Goal: Task Accomplishment & Management: Complete application form

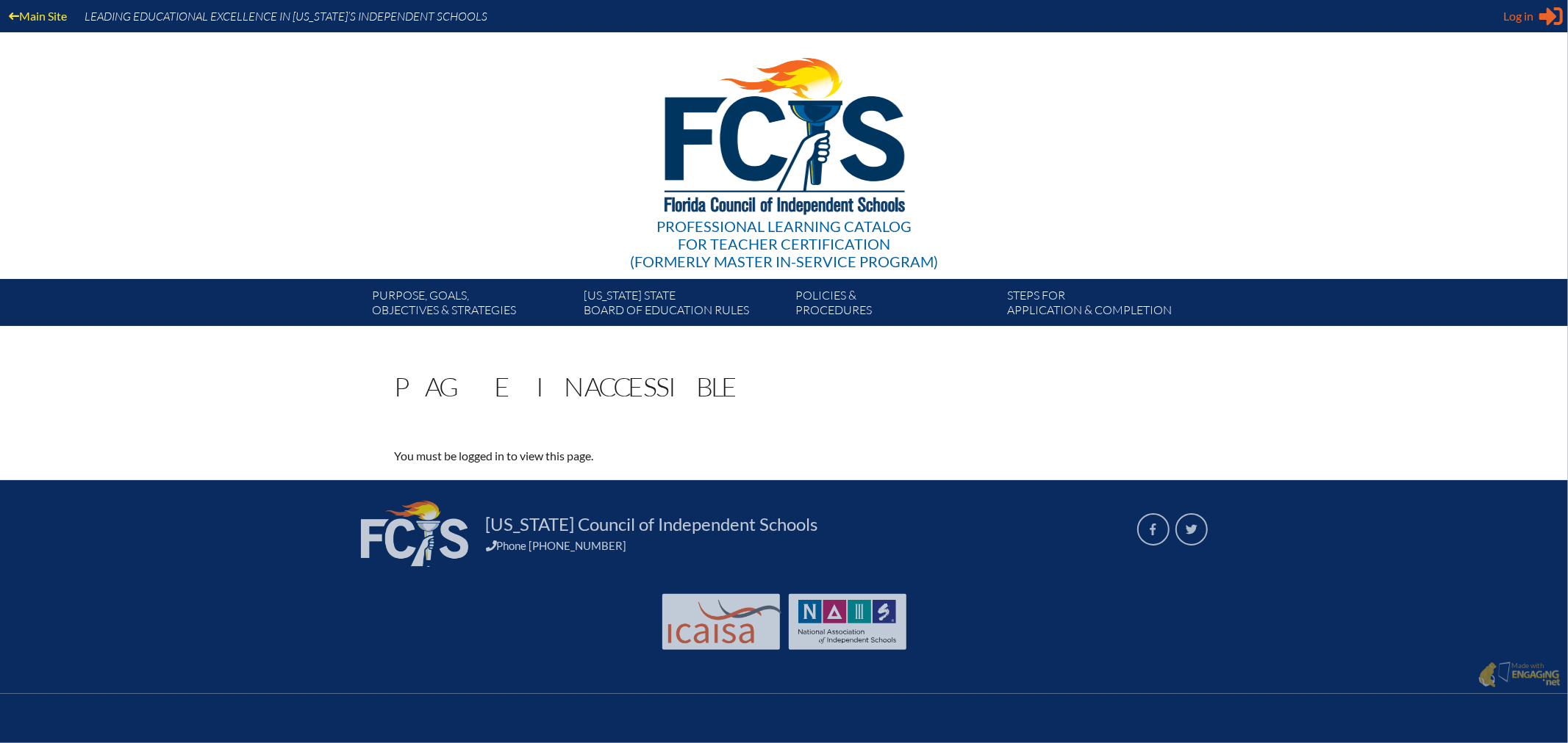
type input "[EMAIL_ADDRESS][DOMAIN_NAME]"
click at [1518, 13] on span "Log in" at bounding box center [1518, 17] width 30 height 18
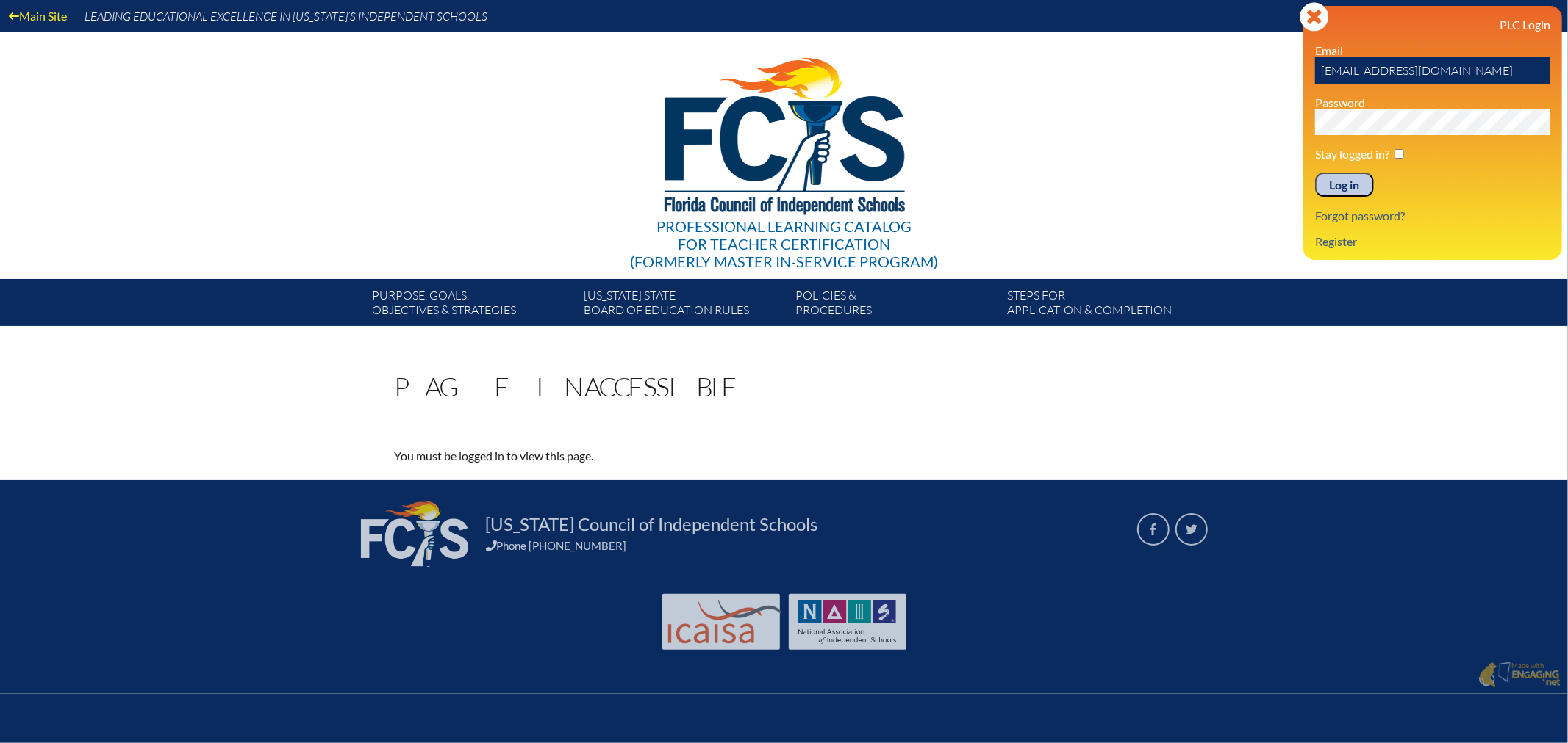
click at [1335, 181] on input "Log in" at bounding box center [1344, 186] width 59 height 25
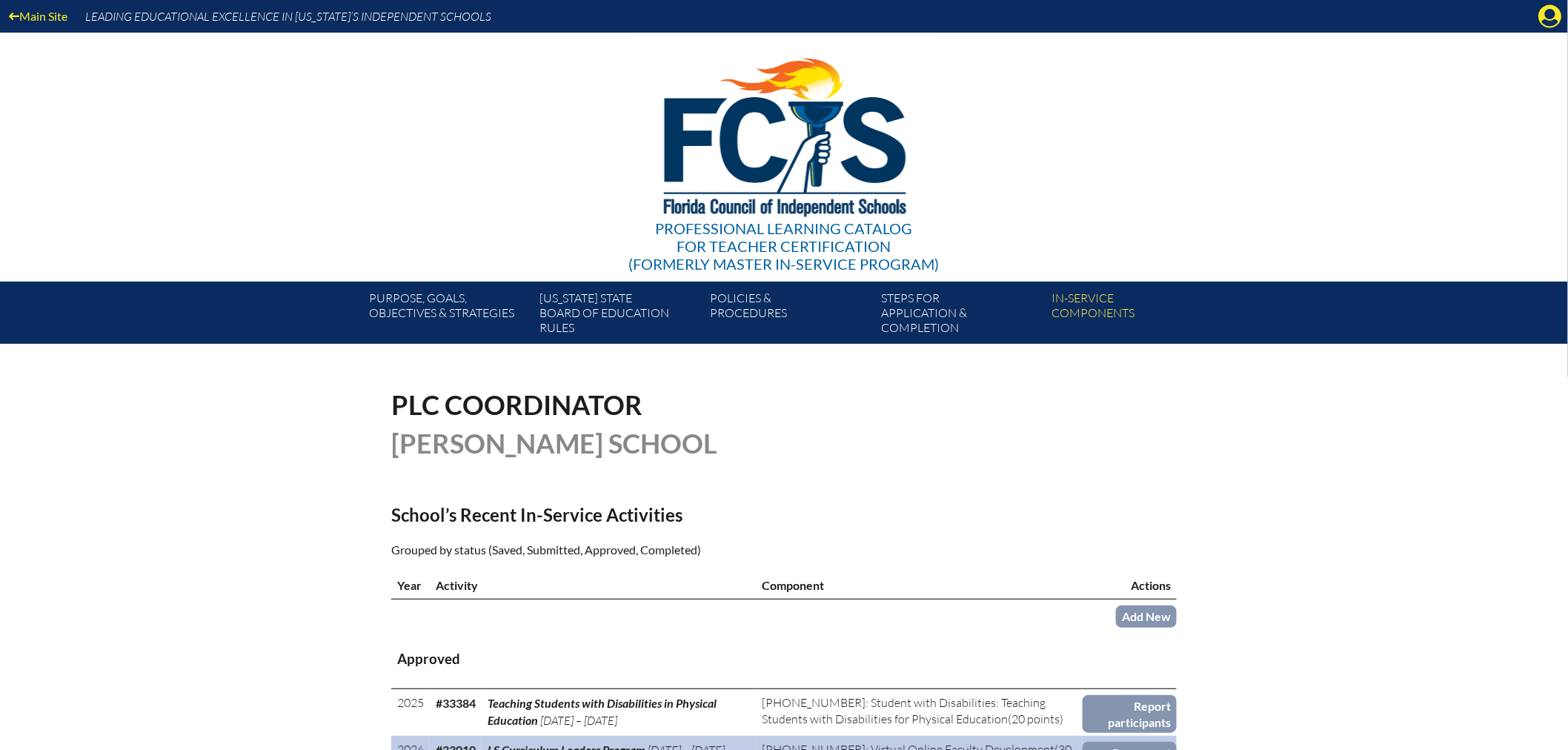
scroll to position [83, 0]
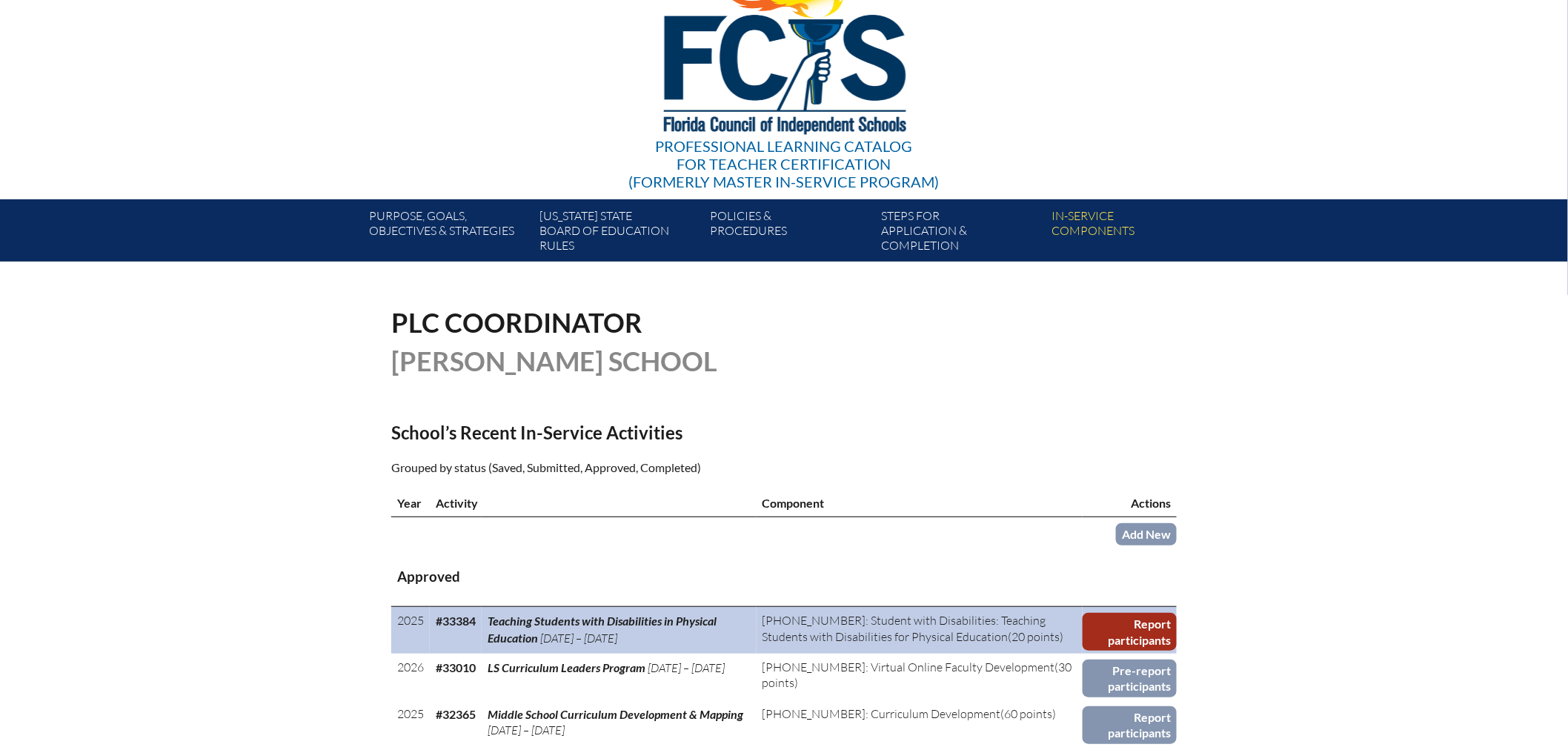
click at [1143, 621] on link "Report participants" at bounding box center [1130, 632] width 95 height 37
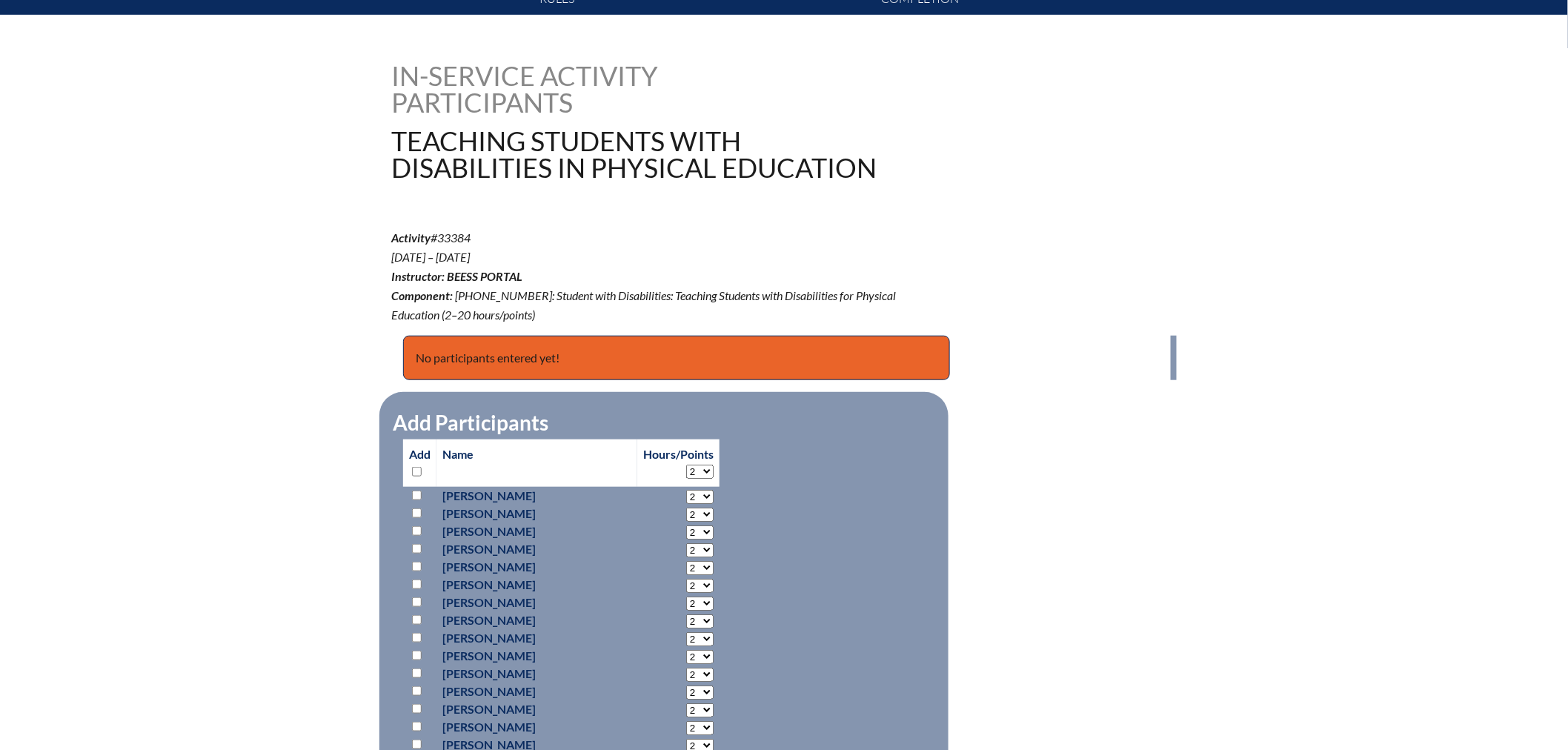
scroll to position [494, 0]
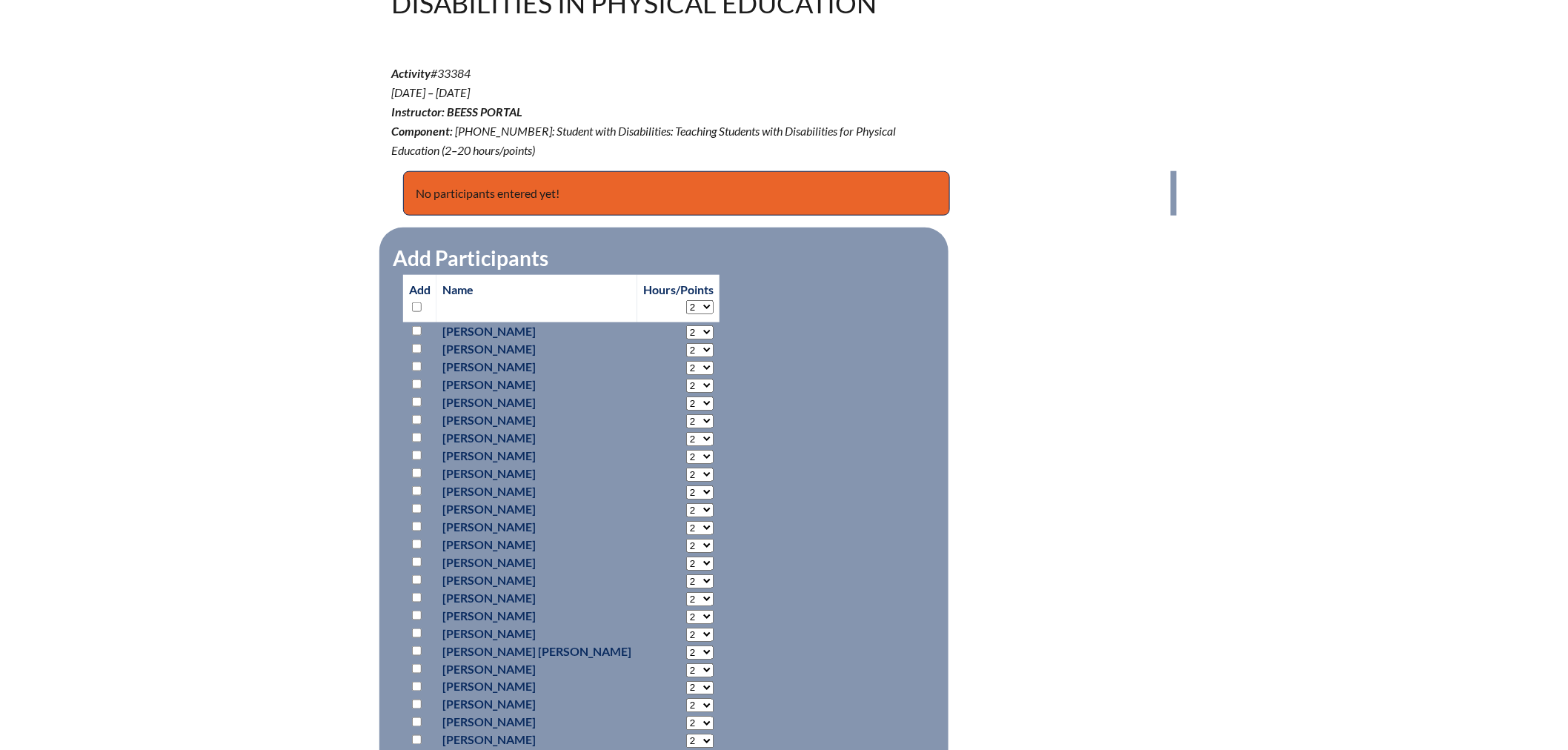
click at [487, 719] on p "Renee Coviello" at bounding box center [537, 723] width 189 height 18
click at [417, 717] on input "checkbox" at bounding box center [417, 722] width 10 height 10
checkbox input "true"
click at [686, 721] on select "2 3 4 5 6 7 8 9 10 11 12 13 14 15 16 17 18 19 20 0" at bounding box center [700, 724] width 28 height 14
select select "20"
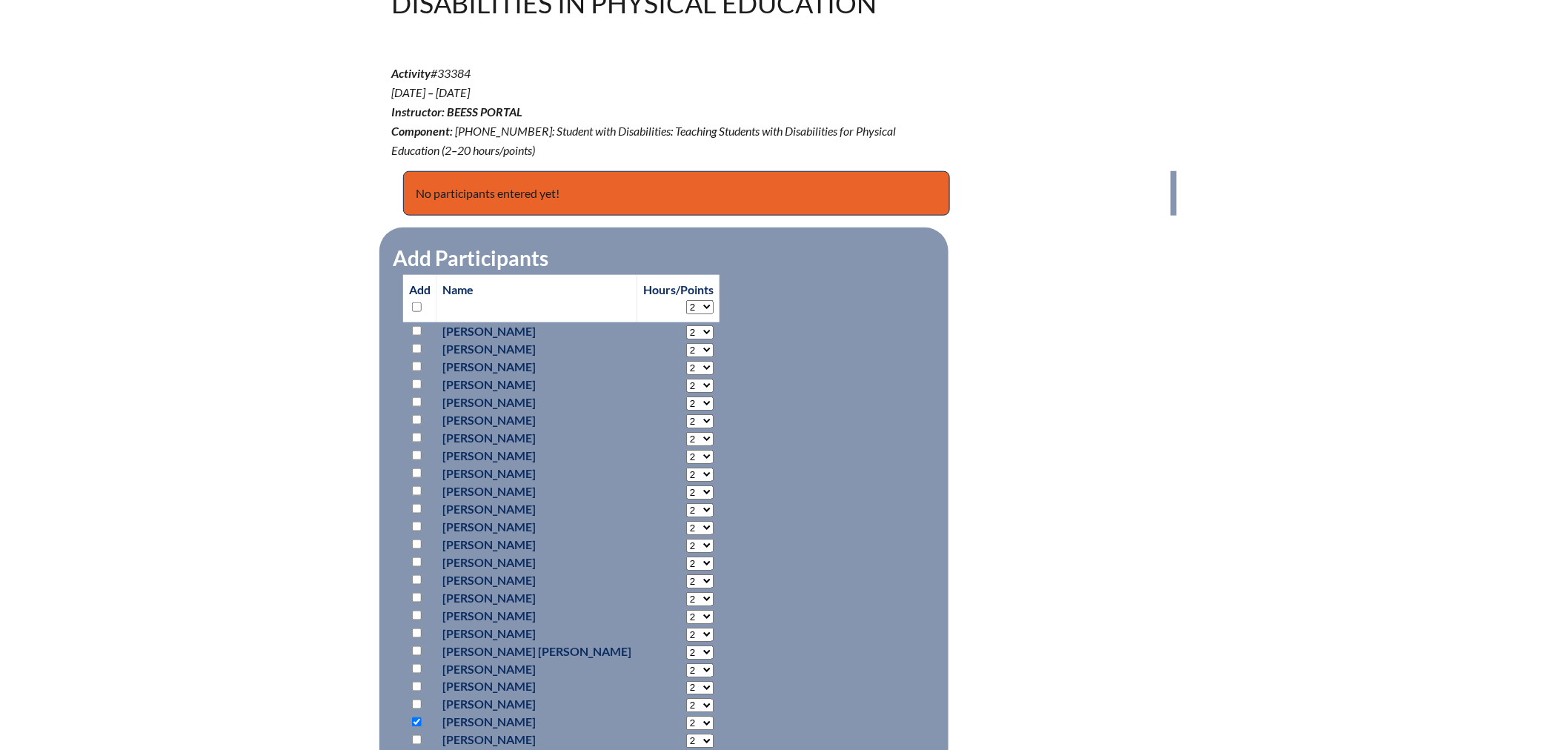
click at [686, 717] on select "2 3 4 5 6 7 8 9 10 11 12 13 14 15 16 17 18 19 20 0" at bounding box center [700, 724] width 28 height 14
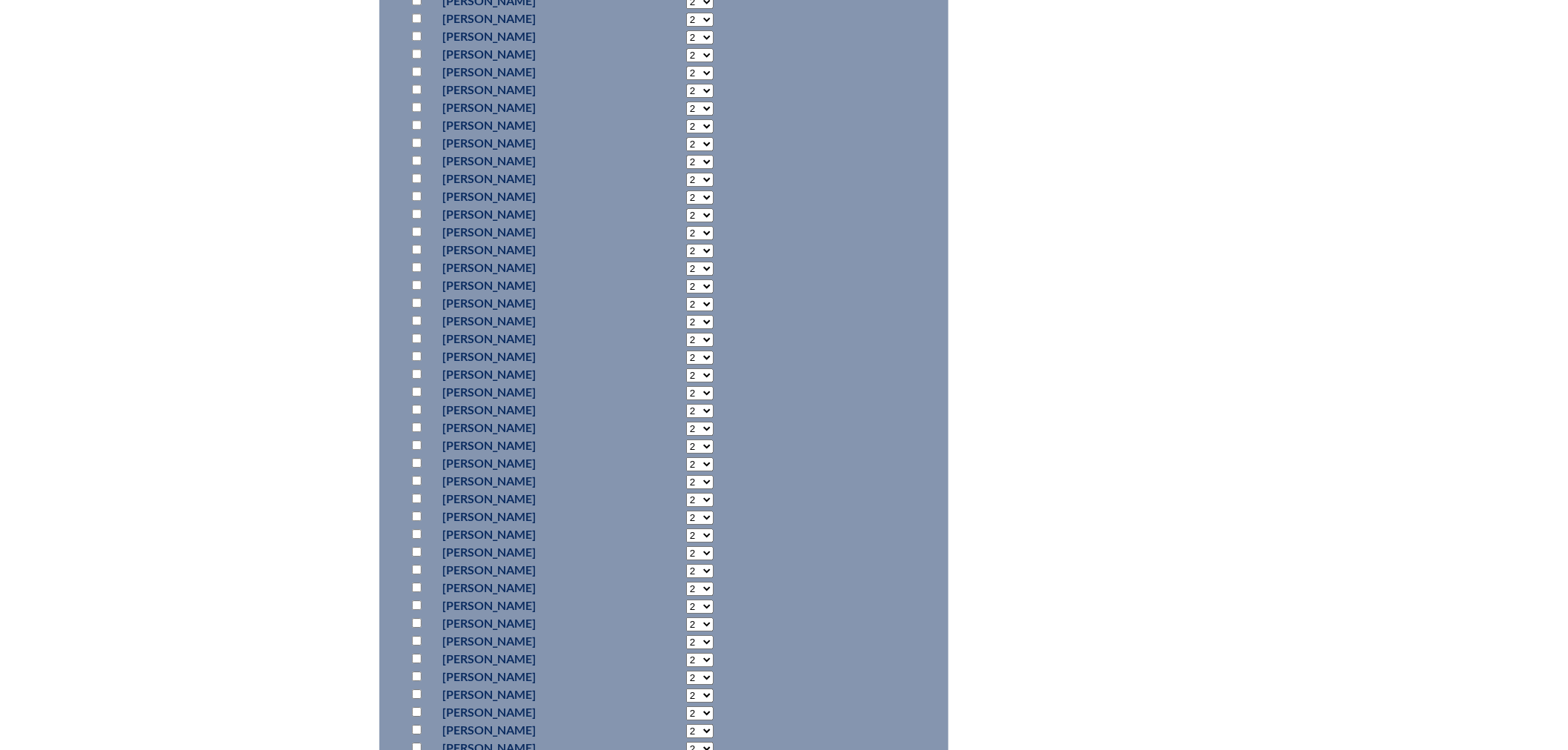
scroll to position [1895, 0]
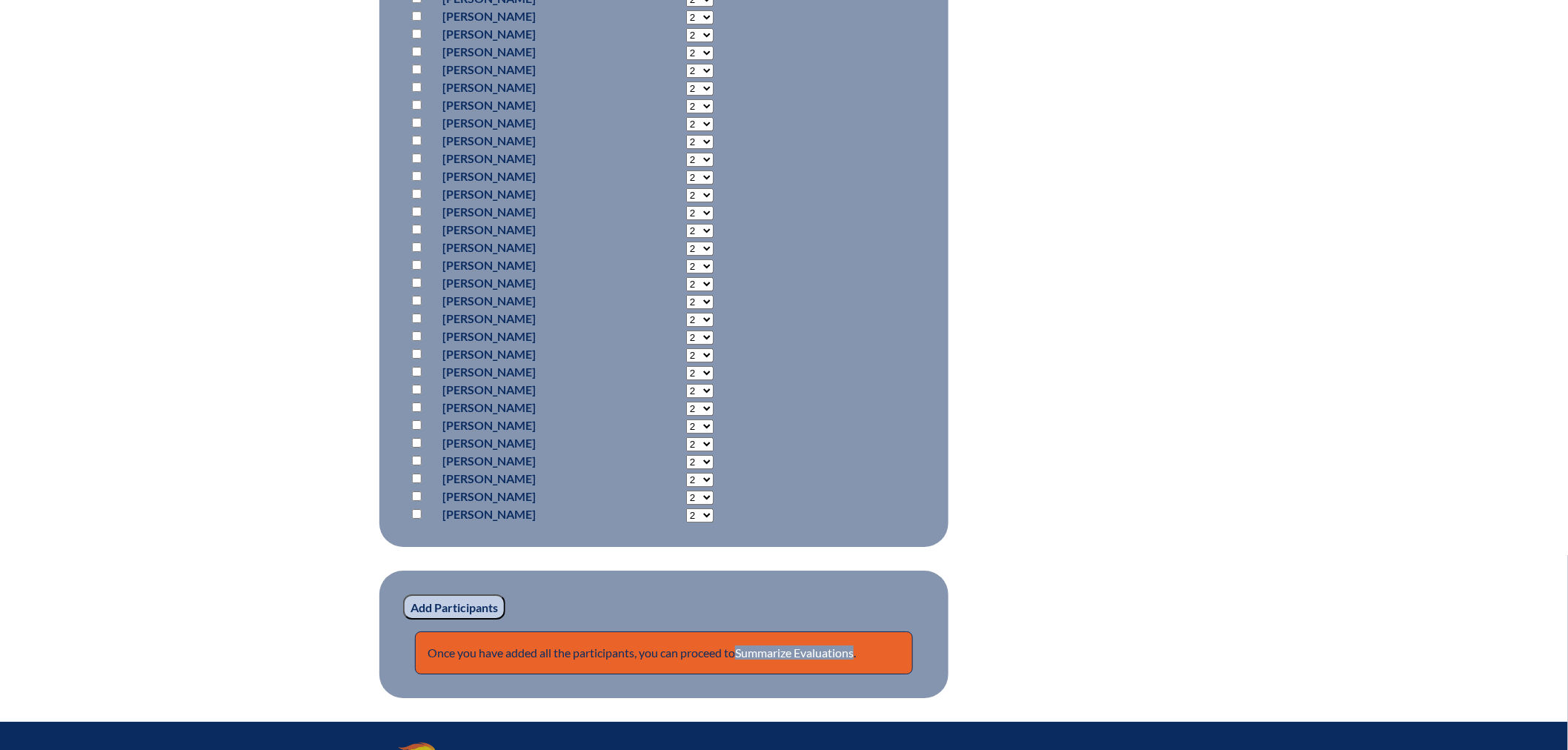
click at [447, 603] on input "Add Participants" at bounding box center [454, 607] width 102 height 26
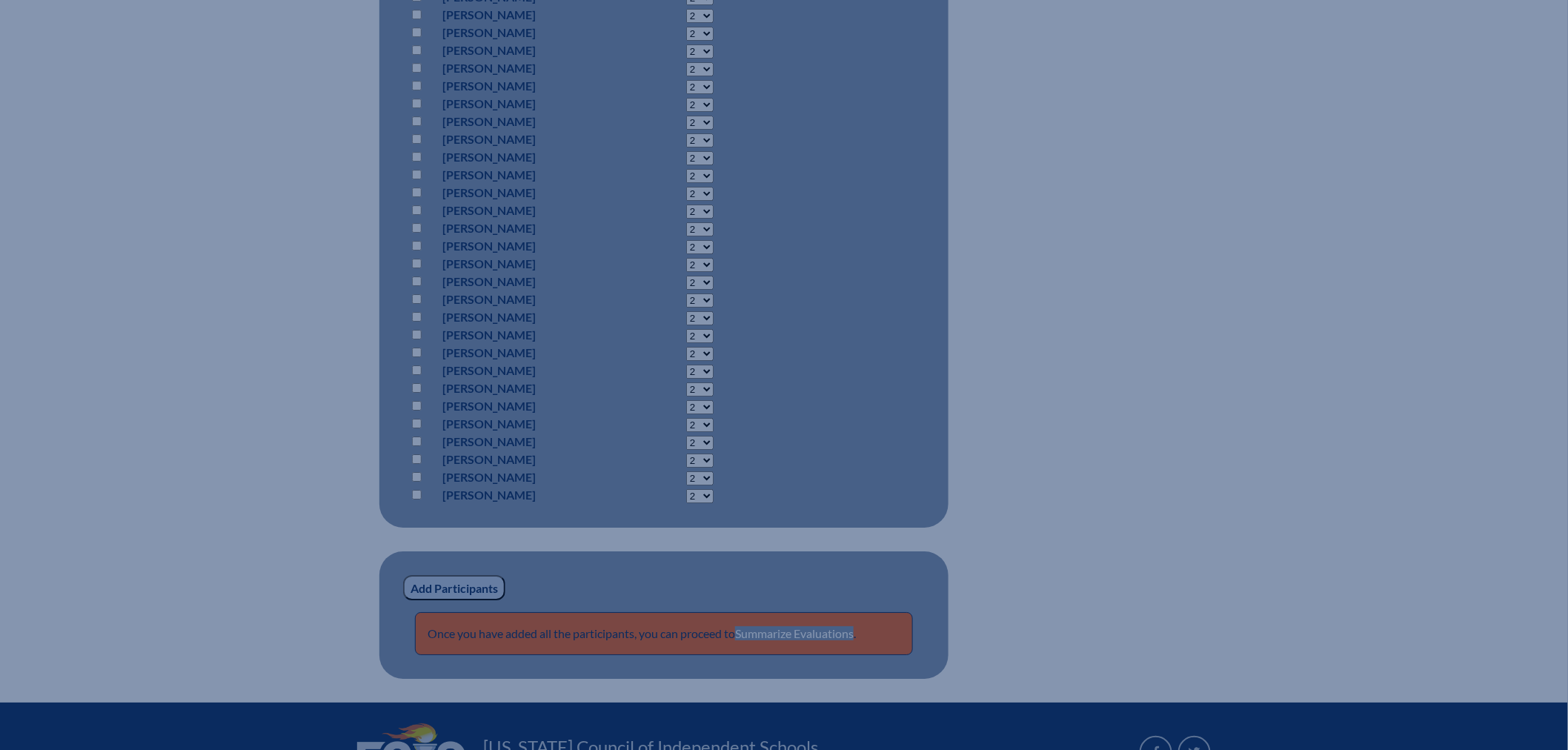
scroll to position [1584, 0]
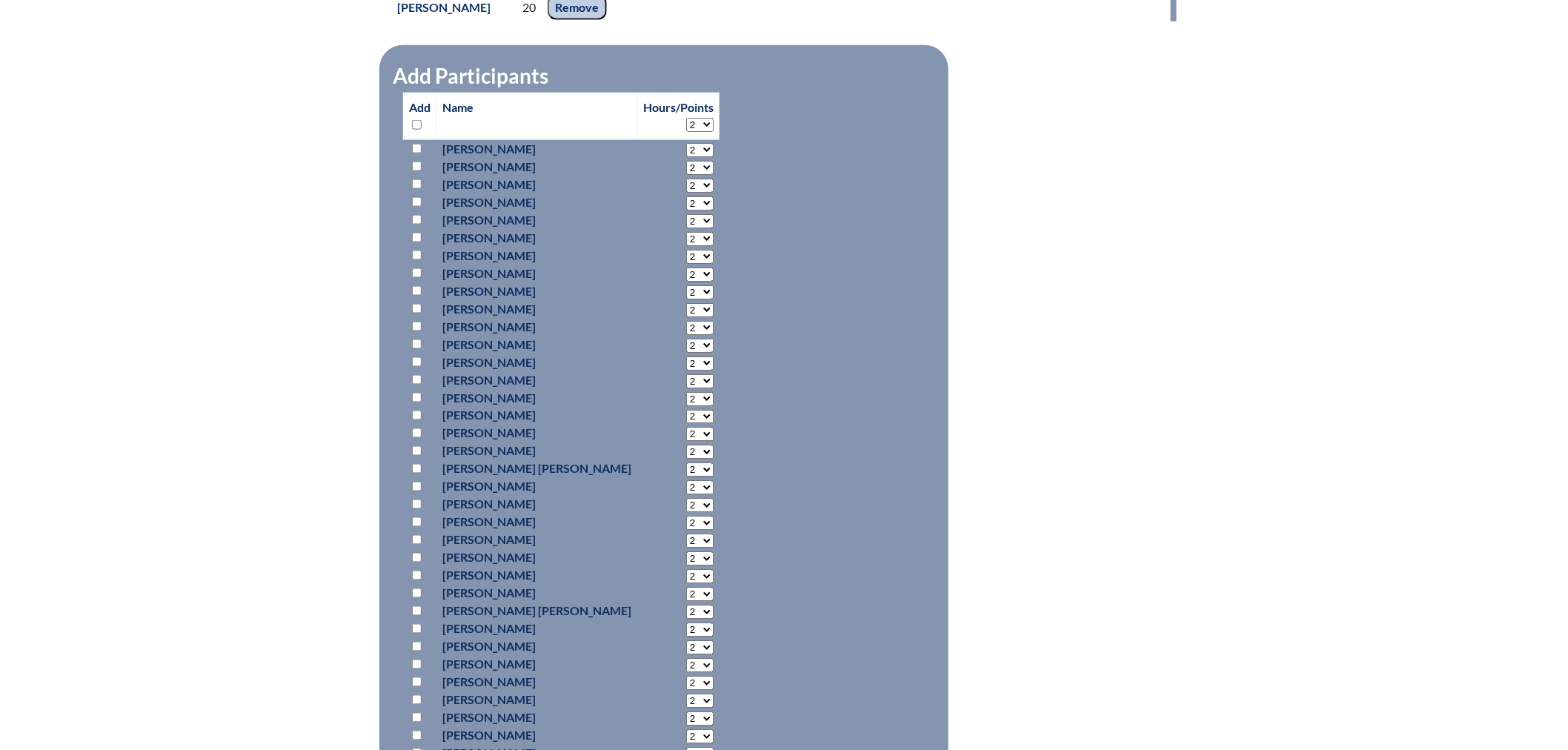
scroll to position [346, 0]
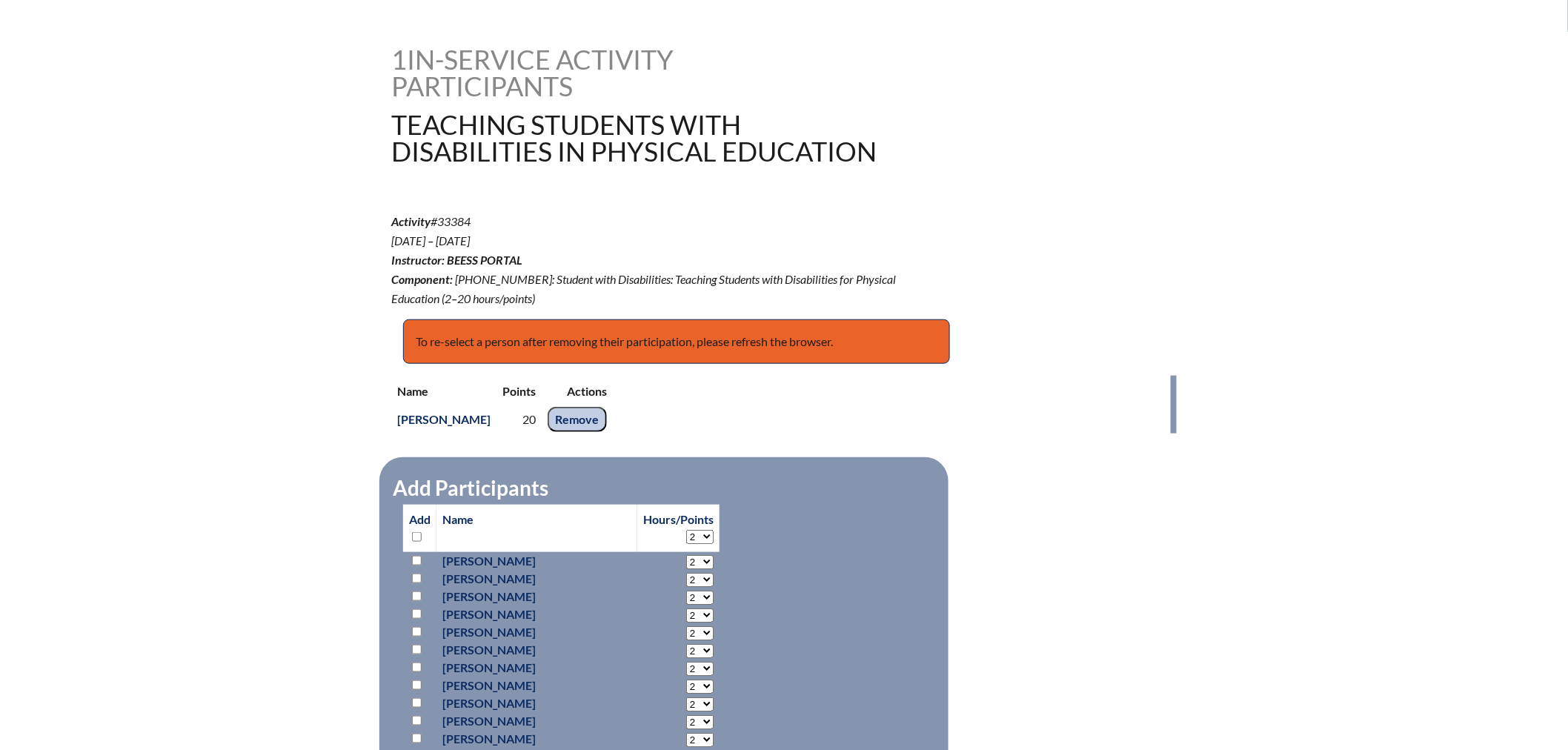
drag, startPoint x: 478, startPoint y: 213, endPoint x: 441, endPoint y: 223, distance: 38.3
click at [441, 223] on p "Activity #33384 Sep 1, ’25 – Oct 6, ’25 Instructor: BEESS Portal Component: 2-1…" at bounding box center [652, 259] width 522 height 96
copy p "33384"
